Goal: Task Accomplishment & Management: Use online tool/utility

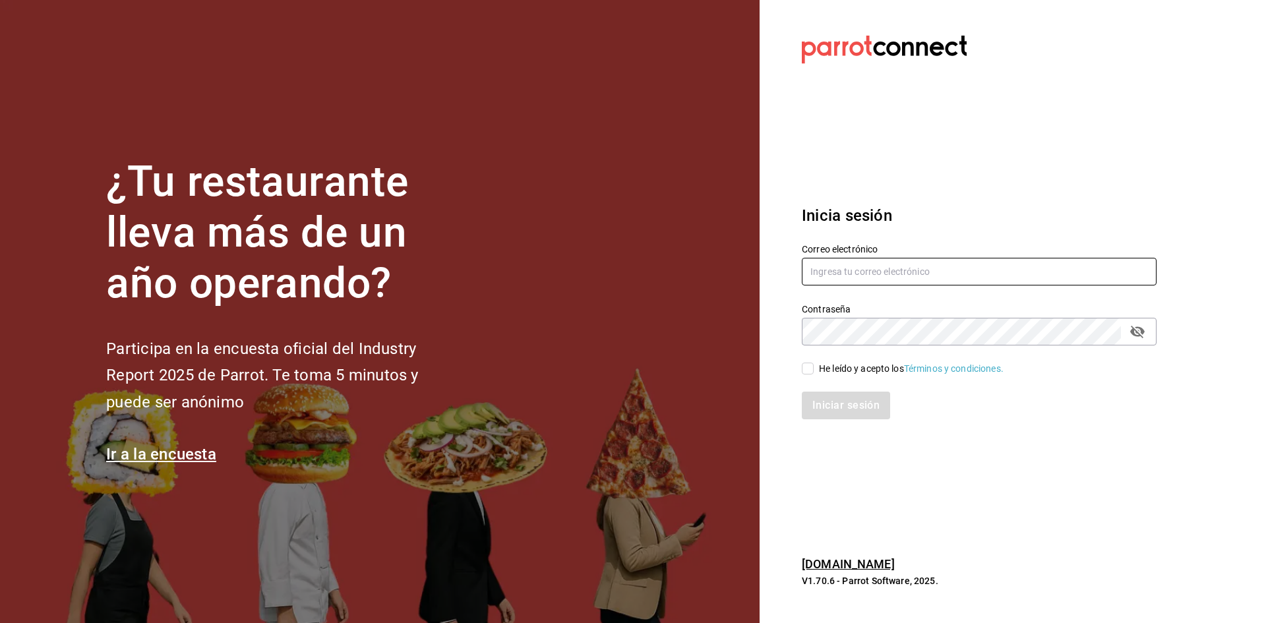
type input "[PERSON_NAME][EMAIL_ADDRESS][DOMAIN_NAME]"
click at [868, 371] on div "He leído y acepto los Términos y condiciones." at bounding box center [911, 369] width 185 height 14
click at [814, 371] on input "He leído y acepto los Términos y condiciones." at bounding box center [808, 369] width 12 height 12
checkbox input "true"
click at [860, 410] on button "Iniciar sesión" at bounding box center [847, 406] width 90 height 28
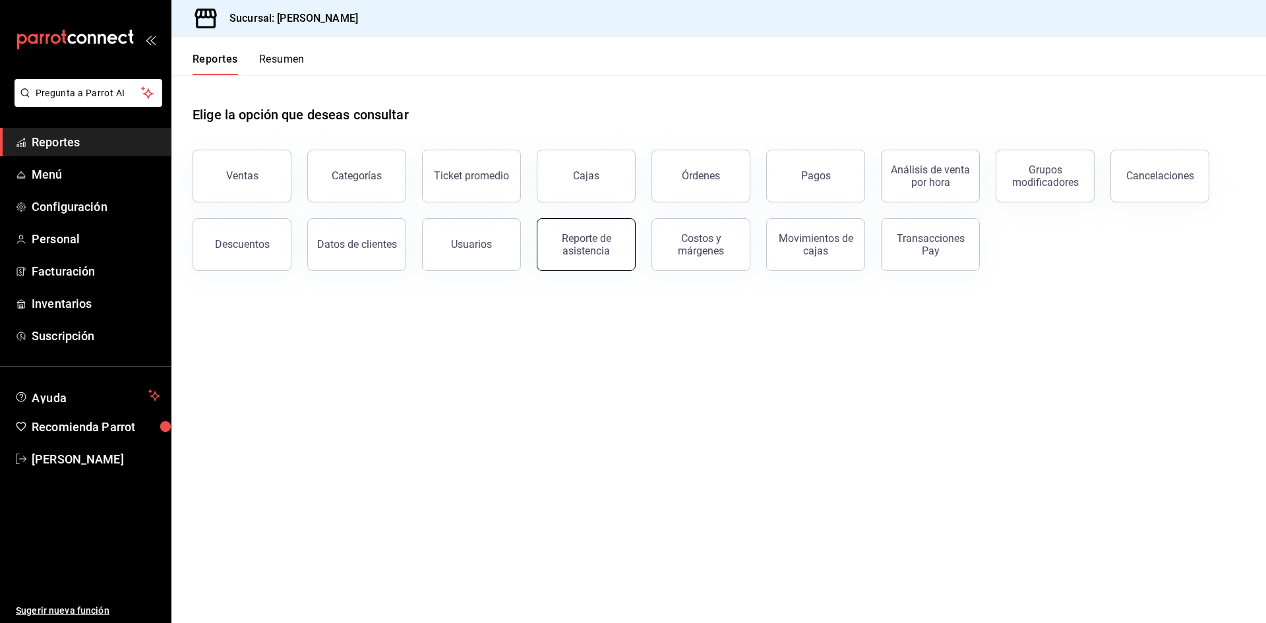
click at [597, 249] on div "Reporte de asistencia" at bounding box center [586, 244] width 82 height 25
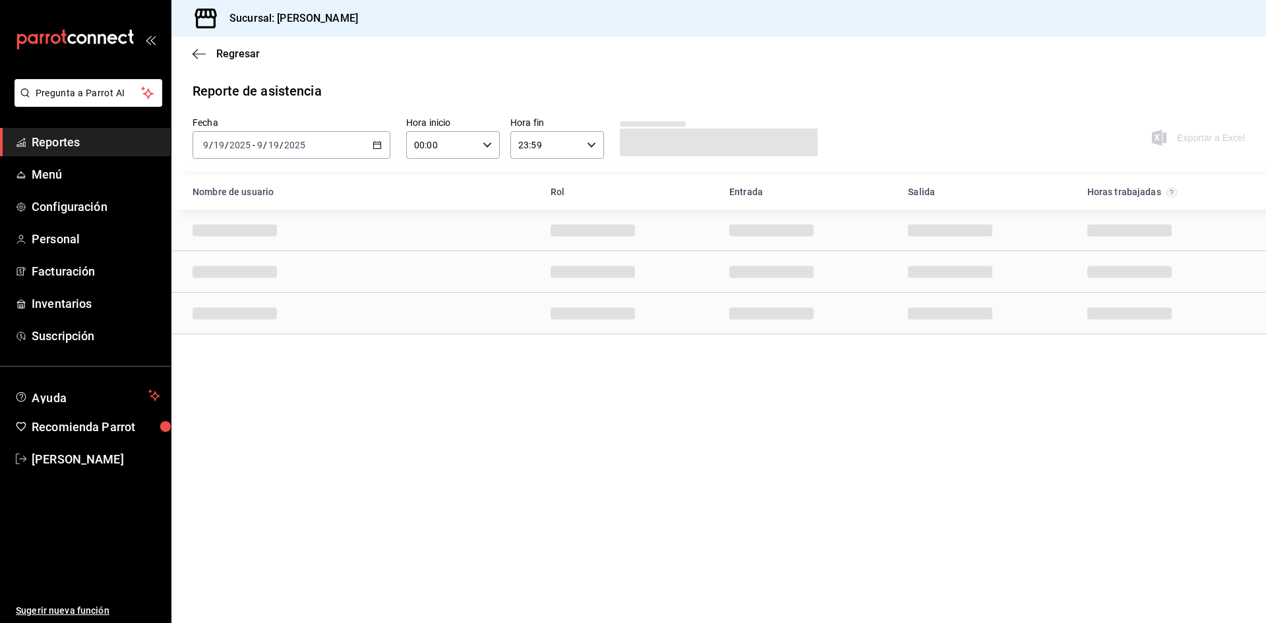
click at [377, 146] on icon "button" at bounding box center [377, 144] width 9 height 9
click at [276, 338] on span "Rango de fechas" at bounding box center [255, 333] width 102 height 14
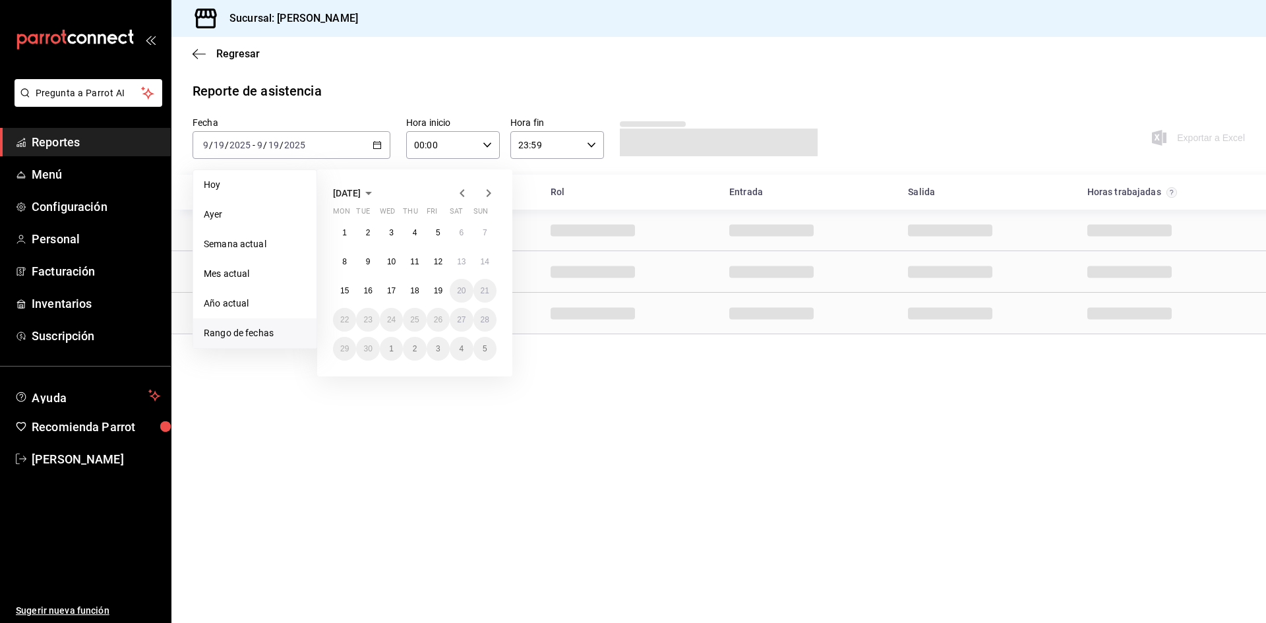
click at [190, 55] on div "Regresar" at bounding box center [718, 54] width 1095 height 34
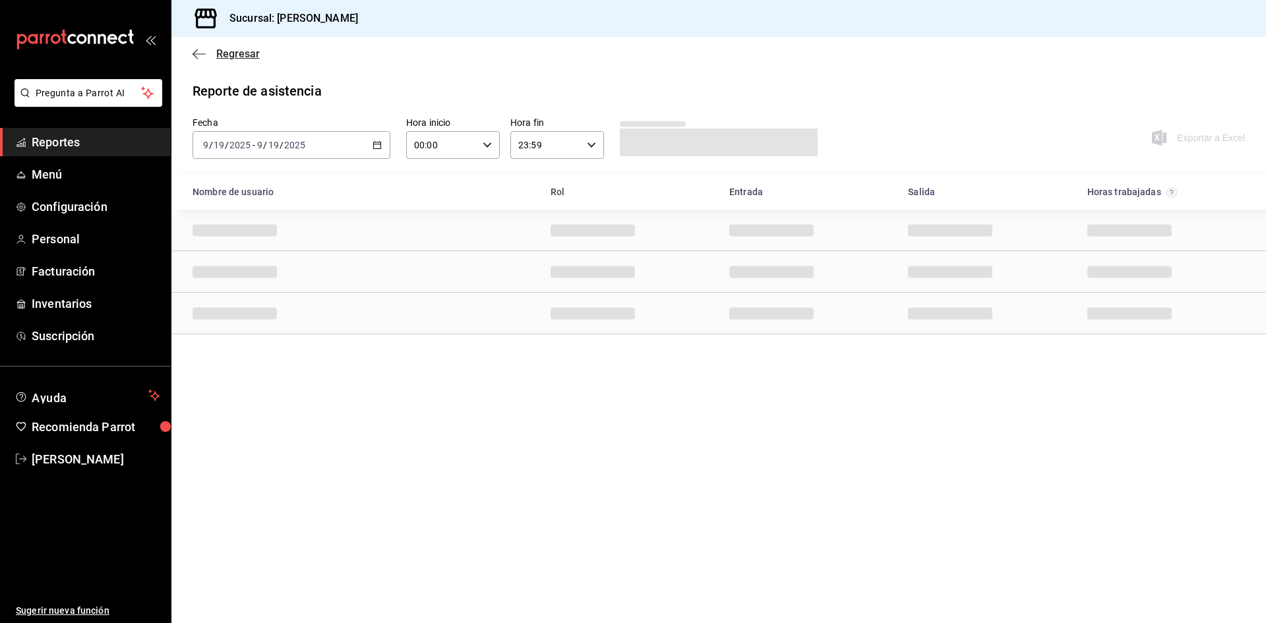
click at [196, 54] on icon "button" at bounding box center [199, 54] width 13 height 12
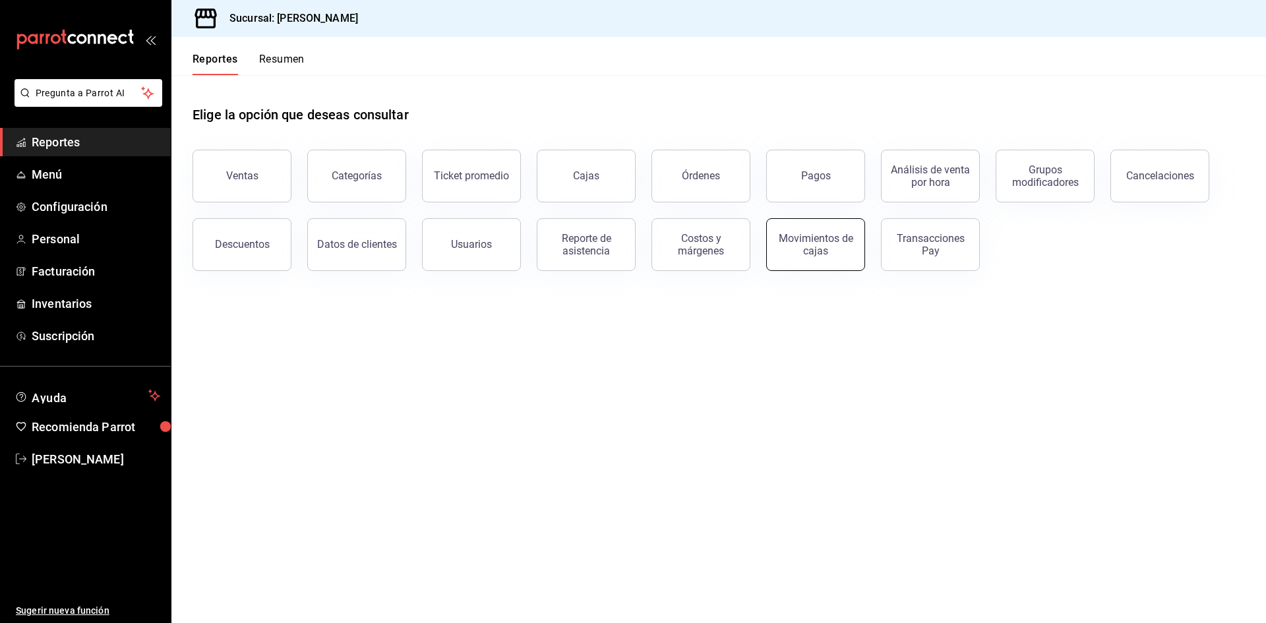
click at [812, 251] on div "Movimientos de cajas" at bounding box center [816, 244] width 82 height 25
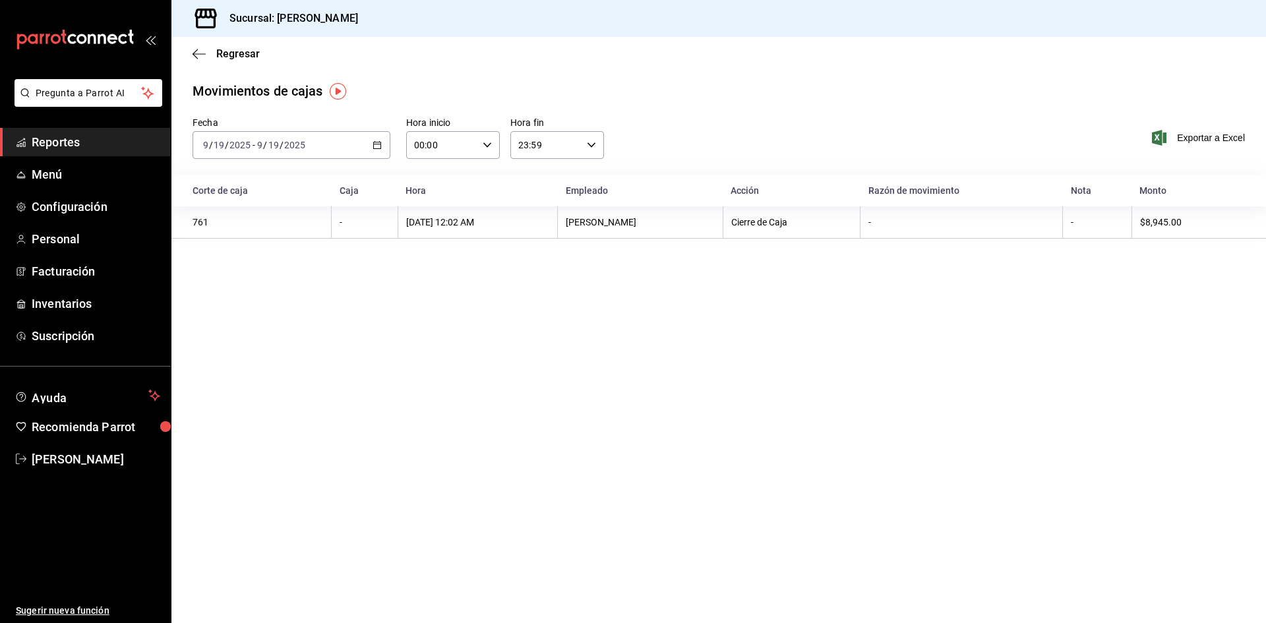
click at [383, 145] on div "[DATE] [DATE] - [DATE] [DATE]" at bounding box center [292, 145] width 198 height 28
click at [280, 342] on li "Rango de fechas" at bounding box center [254, 333] width 123 height 30
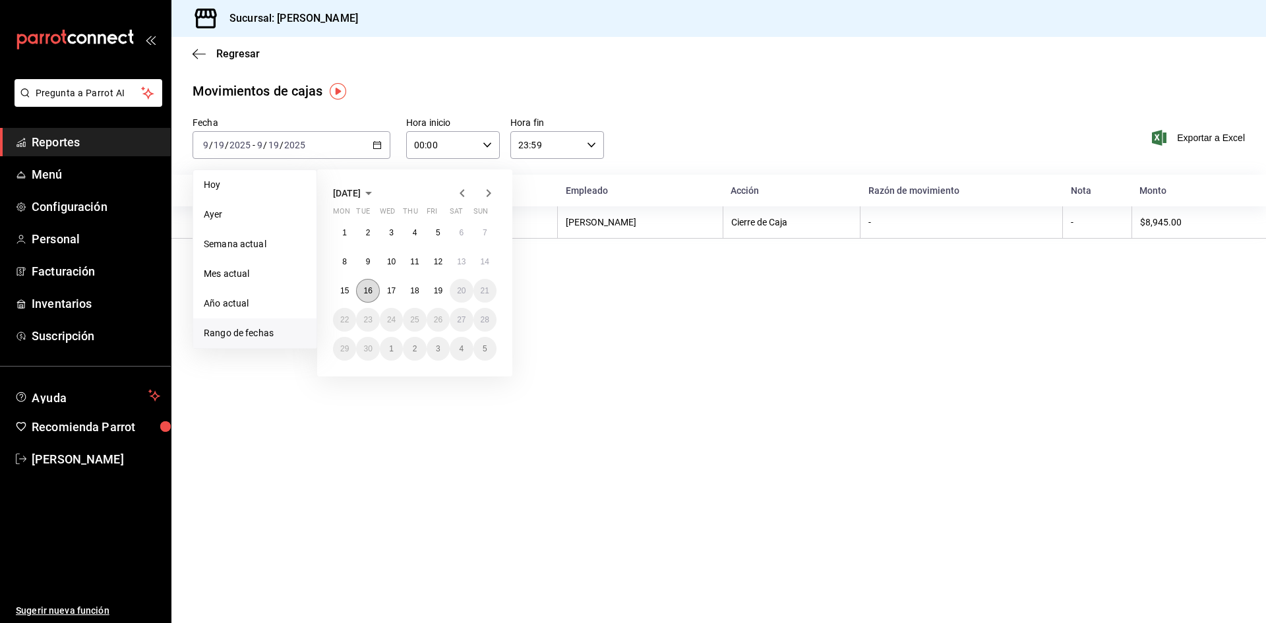
click at [368, 291] on abbr "16" at bounding box center [367, 290] width 9 height 9
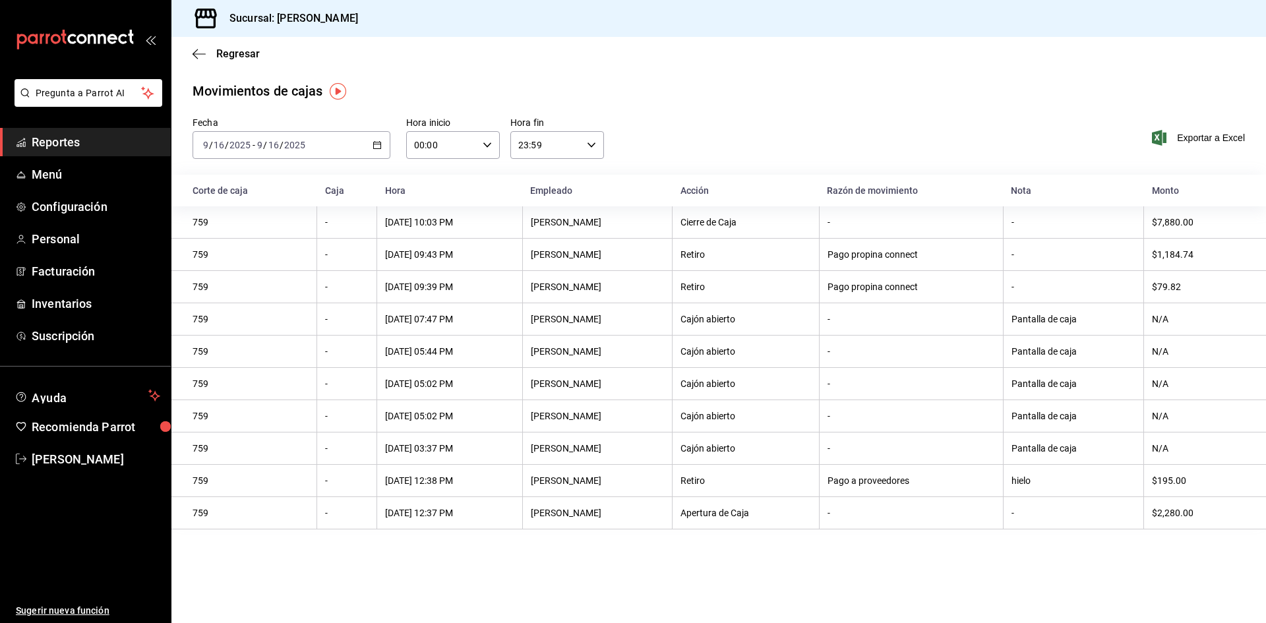
click at [378, 143] on icon "button" at bounding box center [377, 144] width 9 height 9
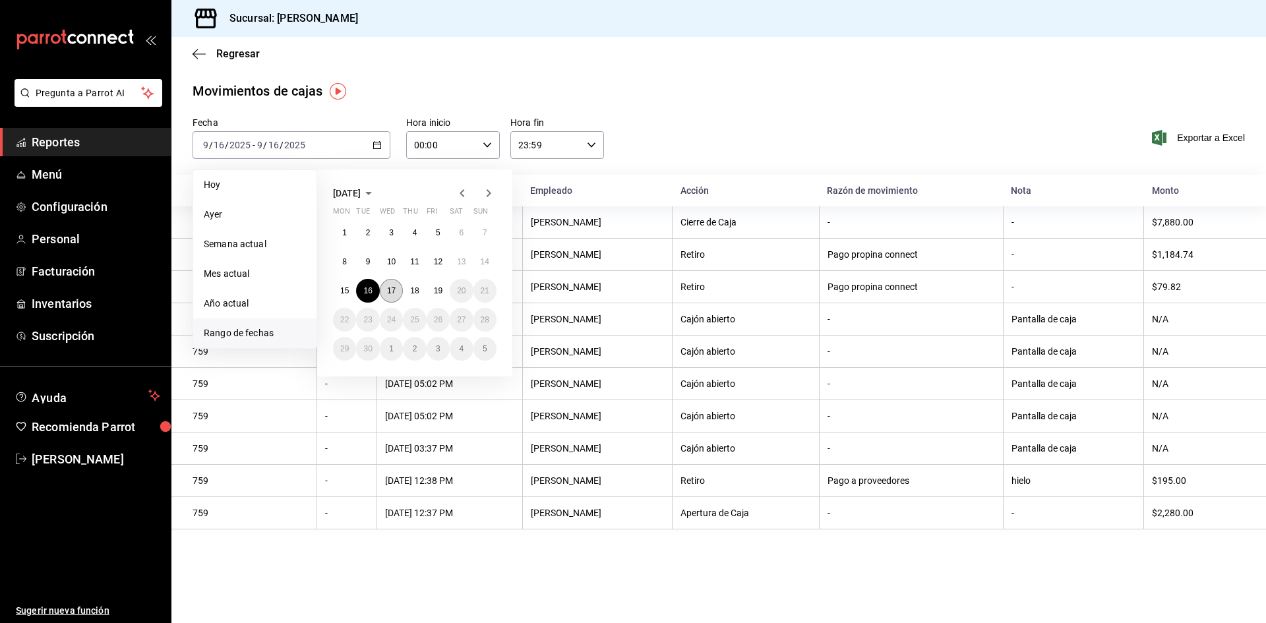
click at [392, 291] on abbr "17" at bounding box center [391, 290] width 9 height 9
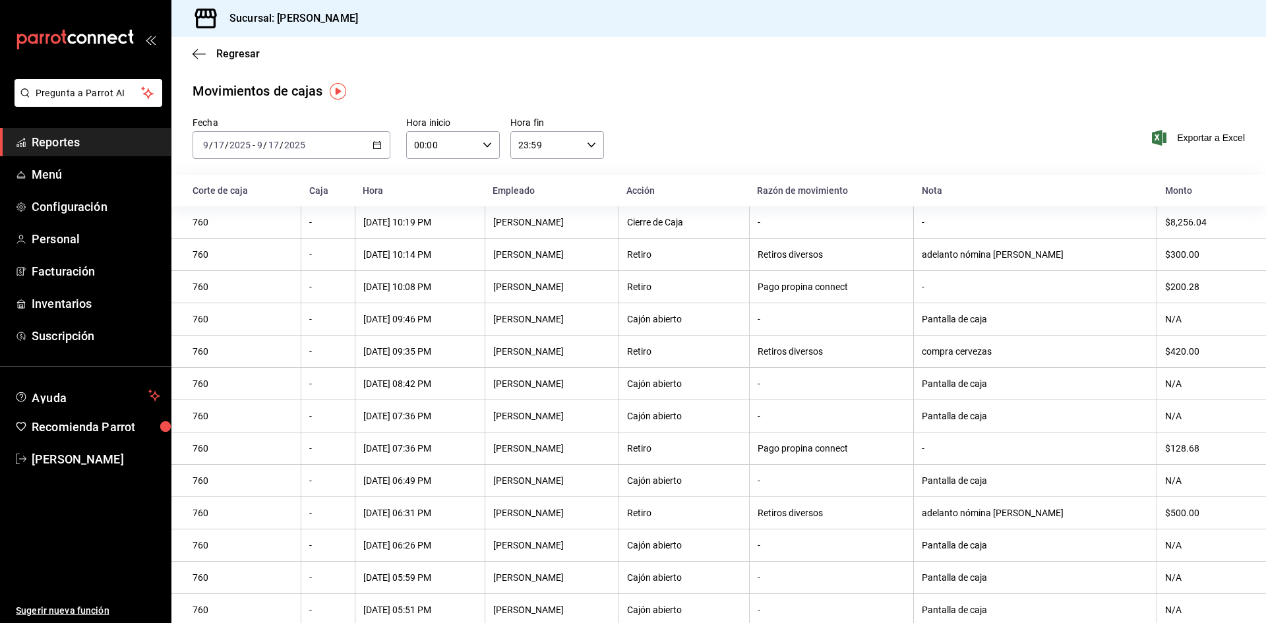
click at [367, 140] on div "[DATE] [DATE] - [DATE] [DATE]" at bounding box center [292, 145] width 198 height 28
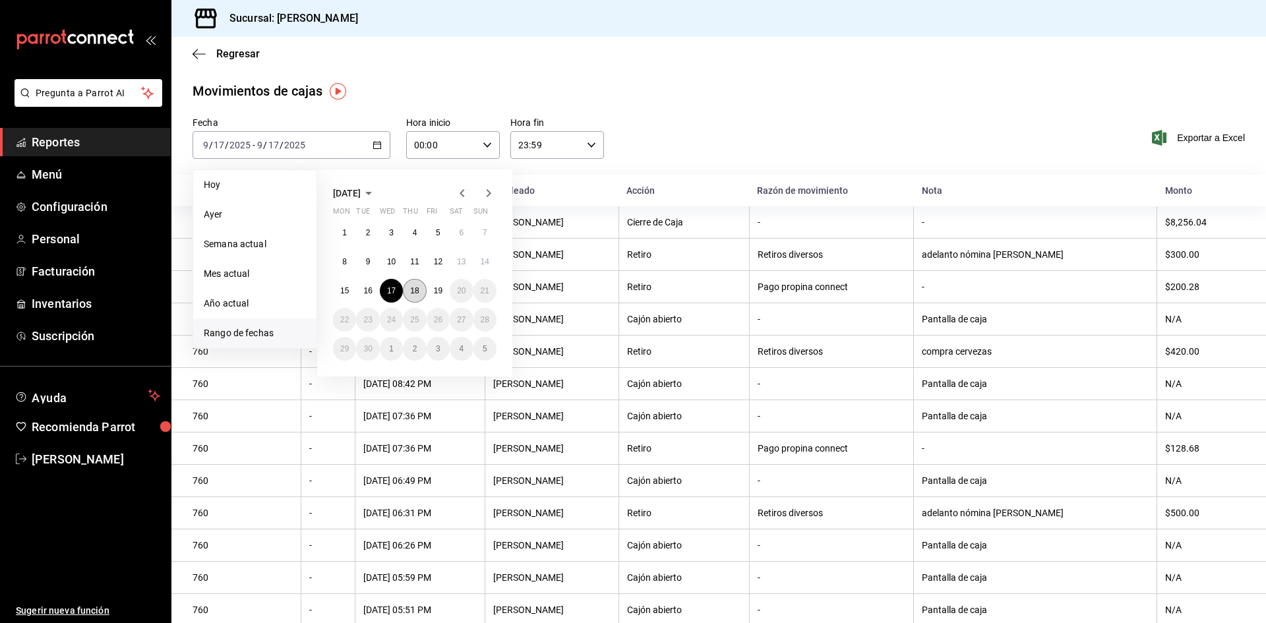
click at [423, 287] on button "18" at bounding box center [414, 291] width 23 height 24
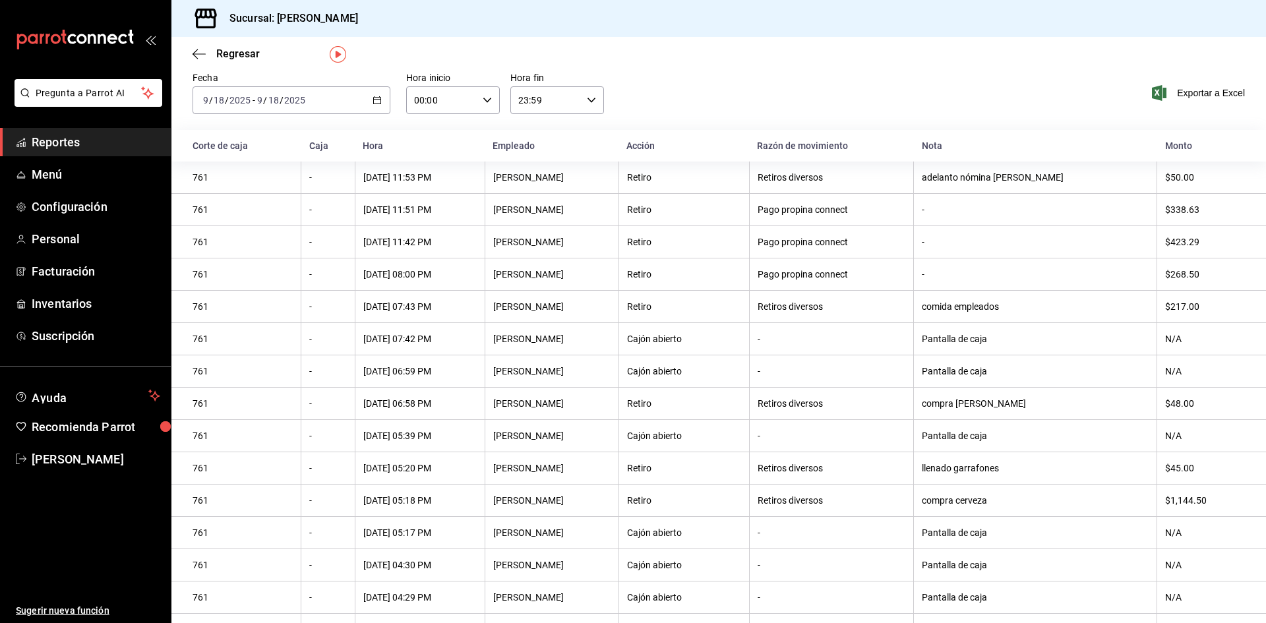
scroll to position [37, 0]
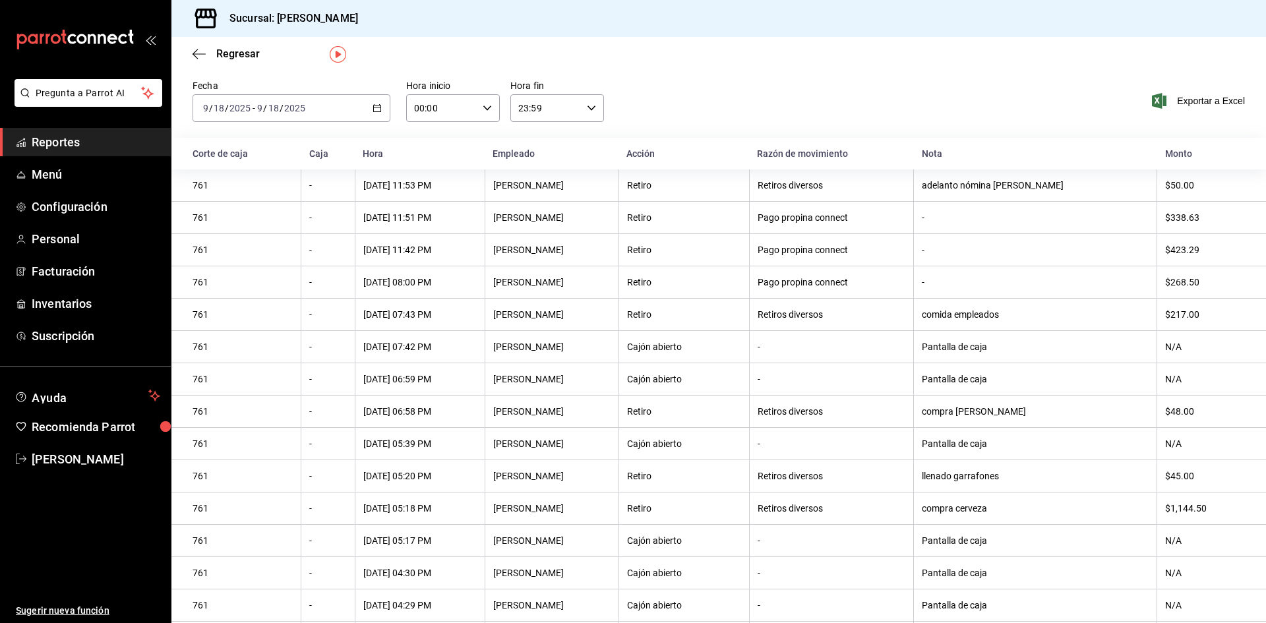
click at [380, 103] on div "[DATE] [DATE] - [DATE] [DATE]" at bounding box center [292, 108] width 198 height 28
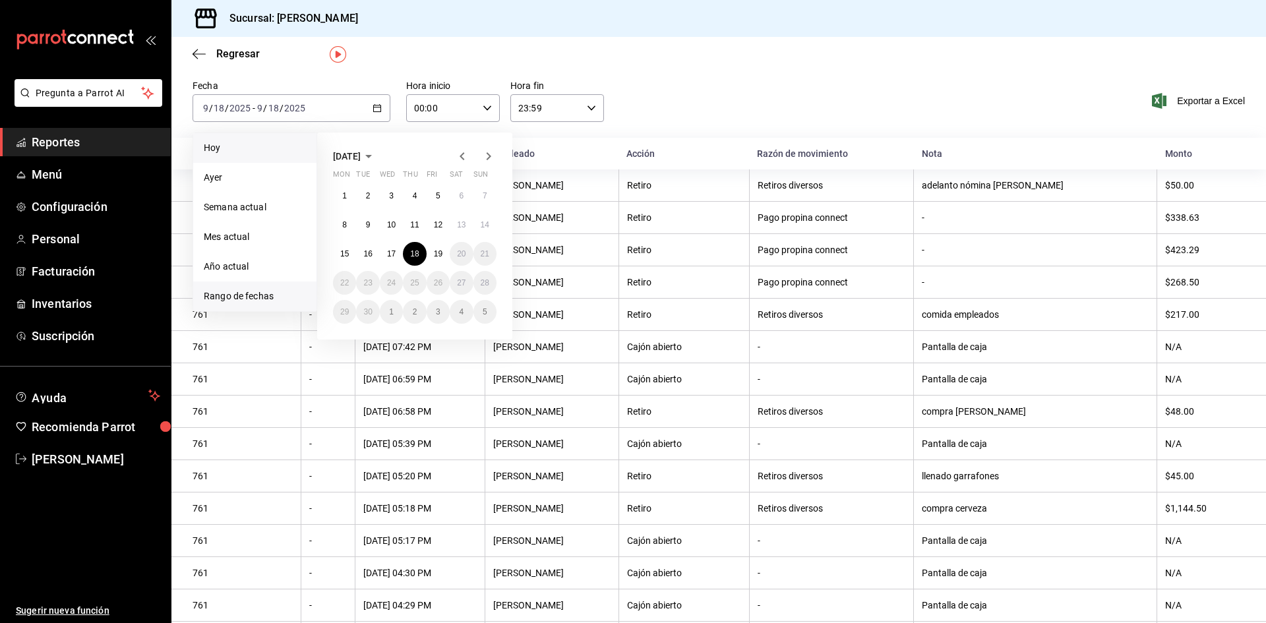
click at [275, 156] on li "Hoy" at bounding box center [254, 148] width 123 height 30
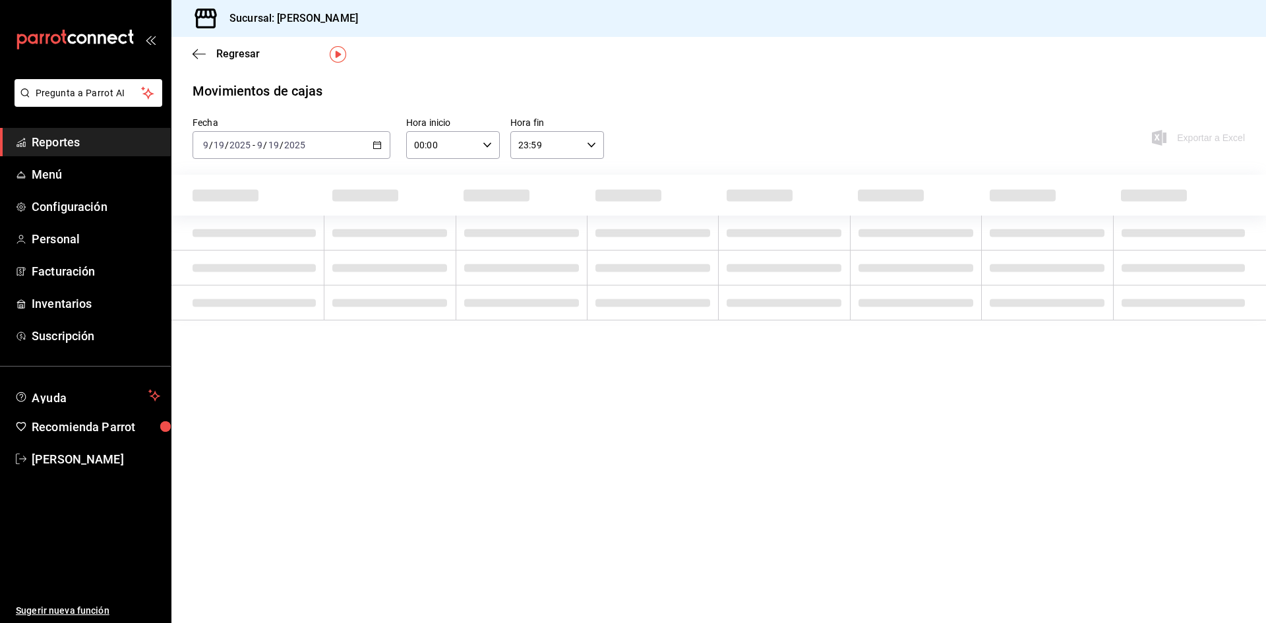
click at [280, 148] on span "/" at bounding box center [282, 145] width 4 height 11
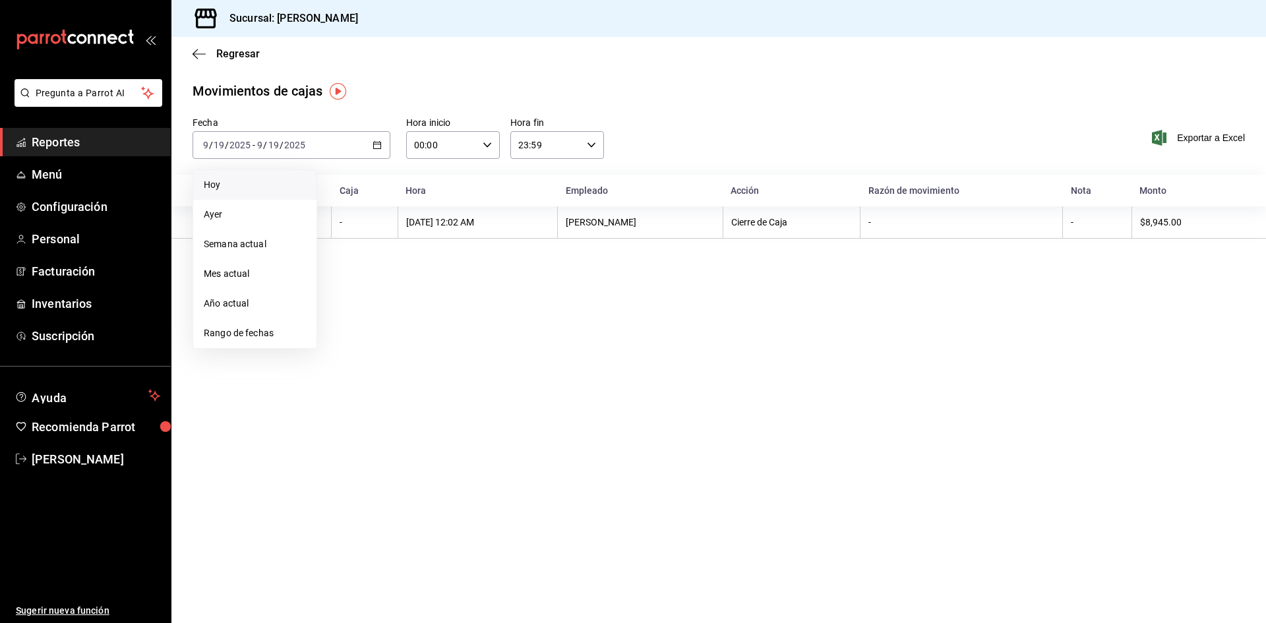
click at [863, 404] on main "Regresar Movimientos [PERSON_NAME] Fecha [DATE] [DATE] - [DATE] [DATE] [DATE] […" at bounding box center [718, 330] width 1095 height 586
